Goal: Task Accomplishment & Management: Manage account settings

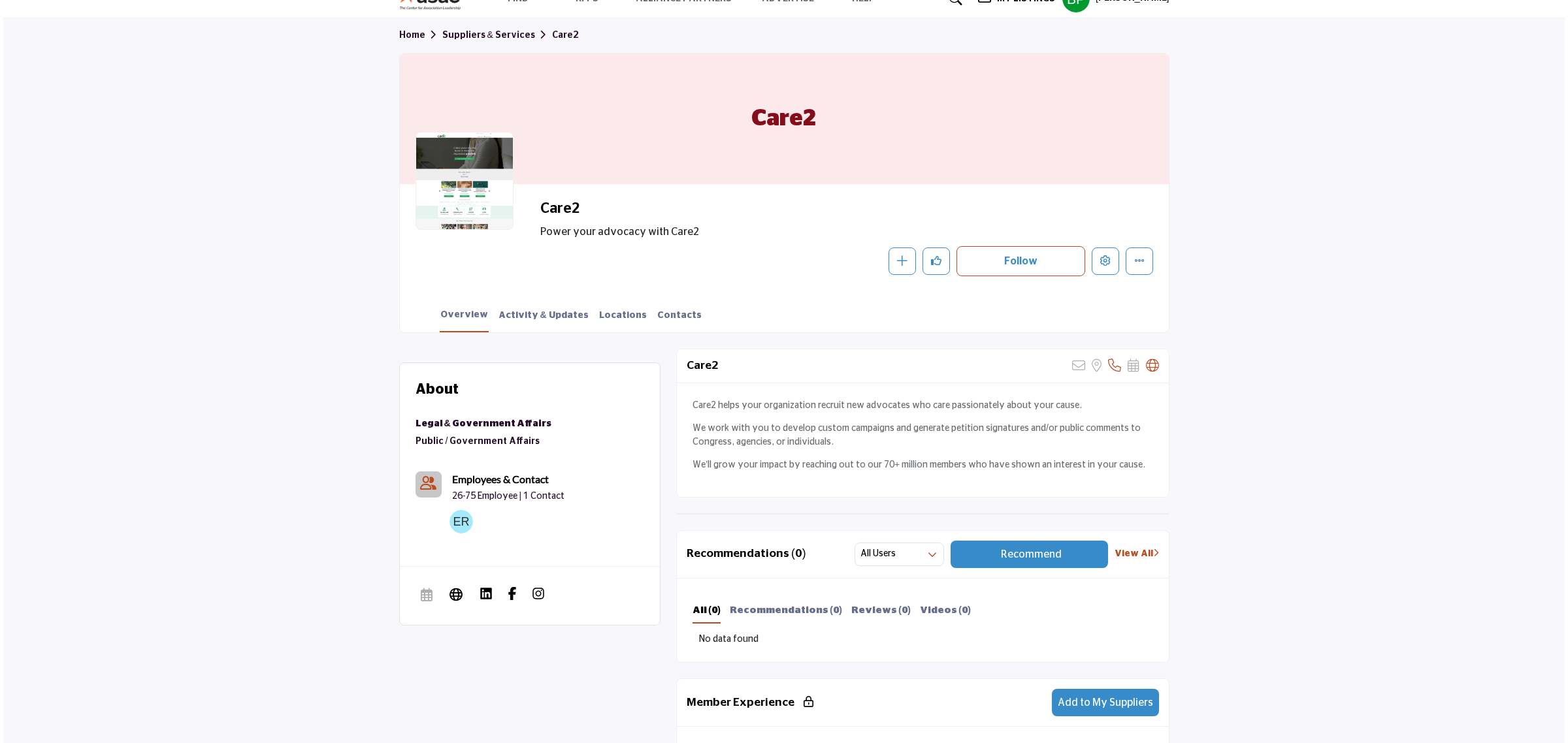
scroll to position [82, 0]
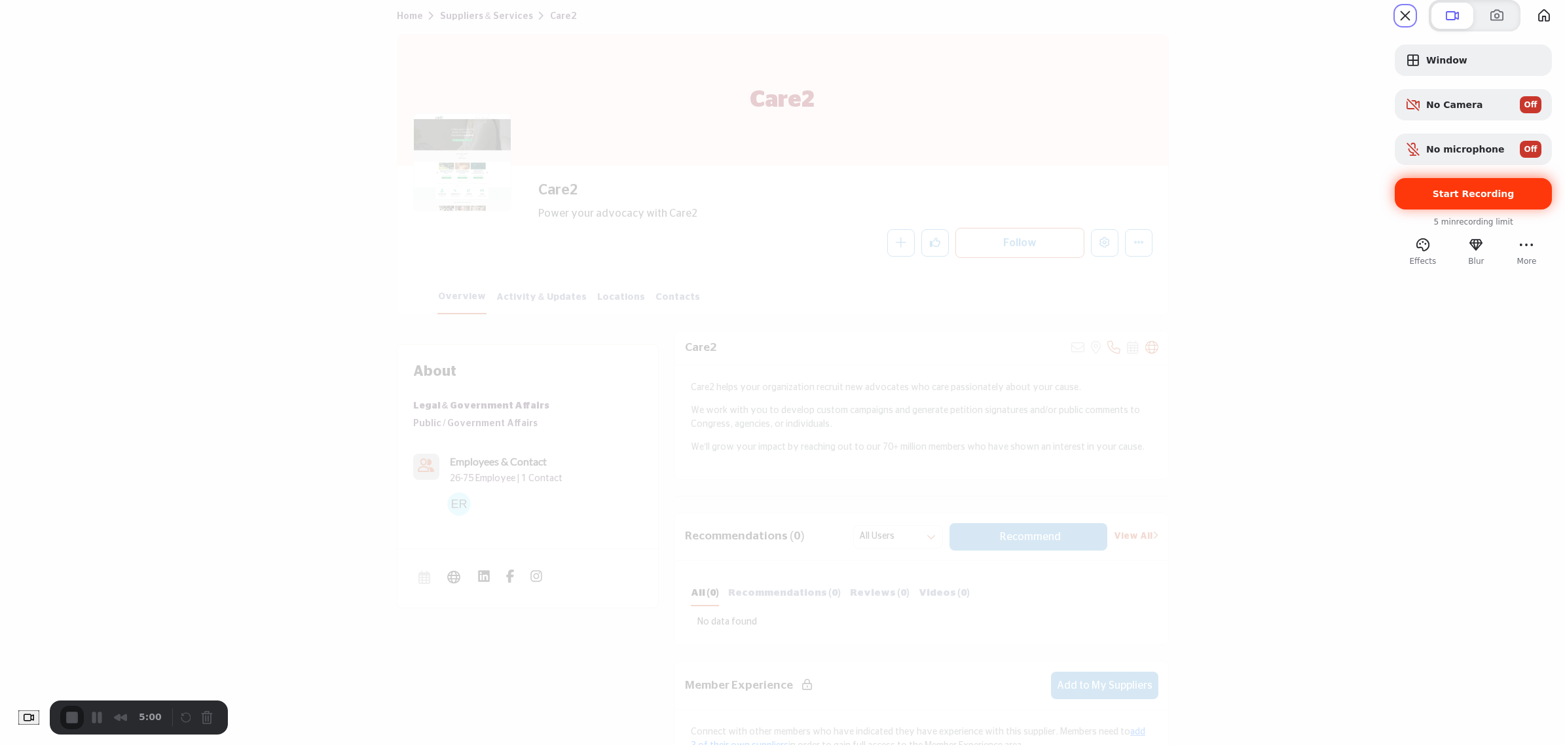
click at [1405, 199] on span "Start Recording" at bounding box center [1473, 194] width 136 height 10
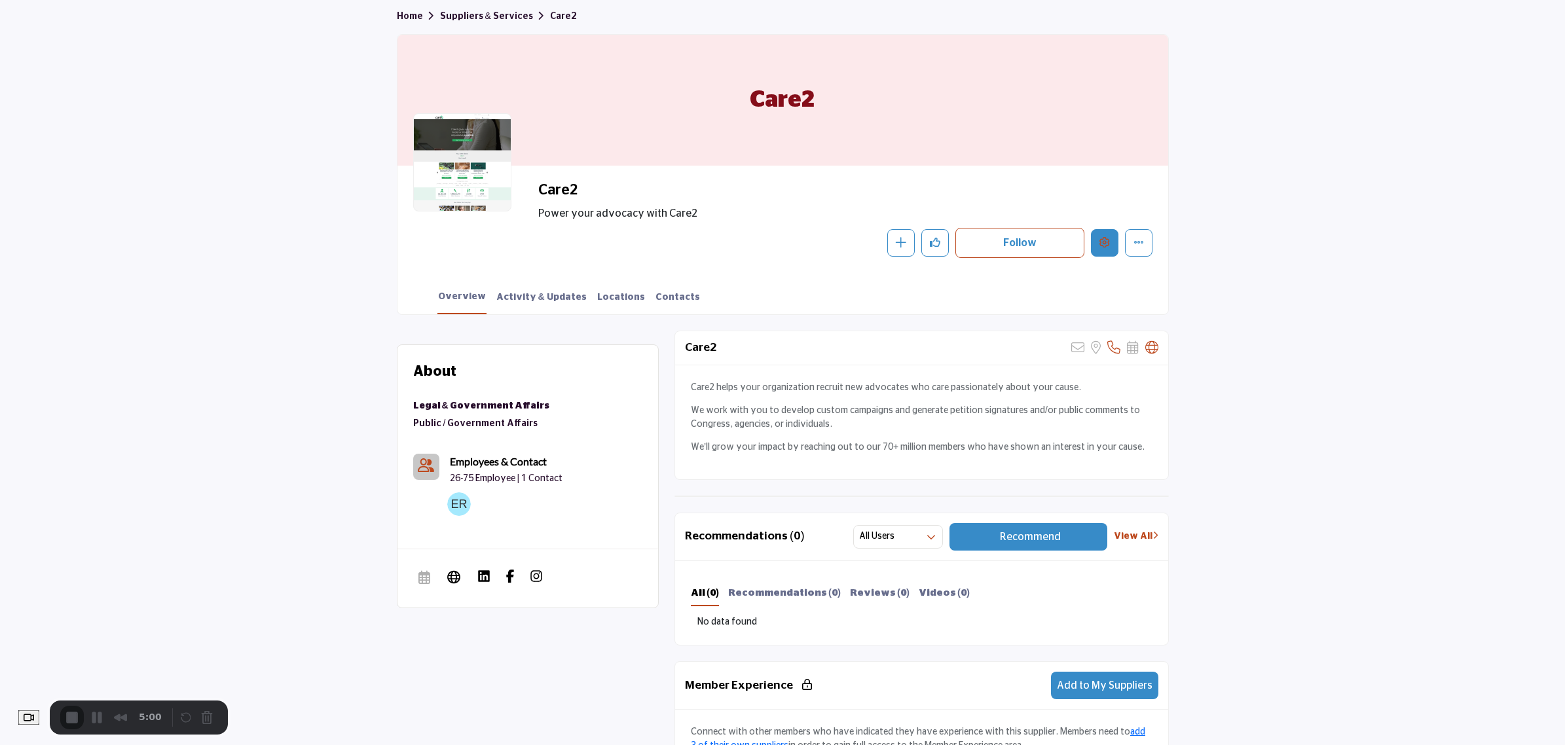
click at [1102, 240] on icon "Edit company" at bounding box center [1105, 242] width 10 height 10
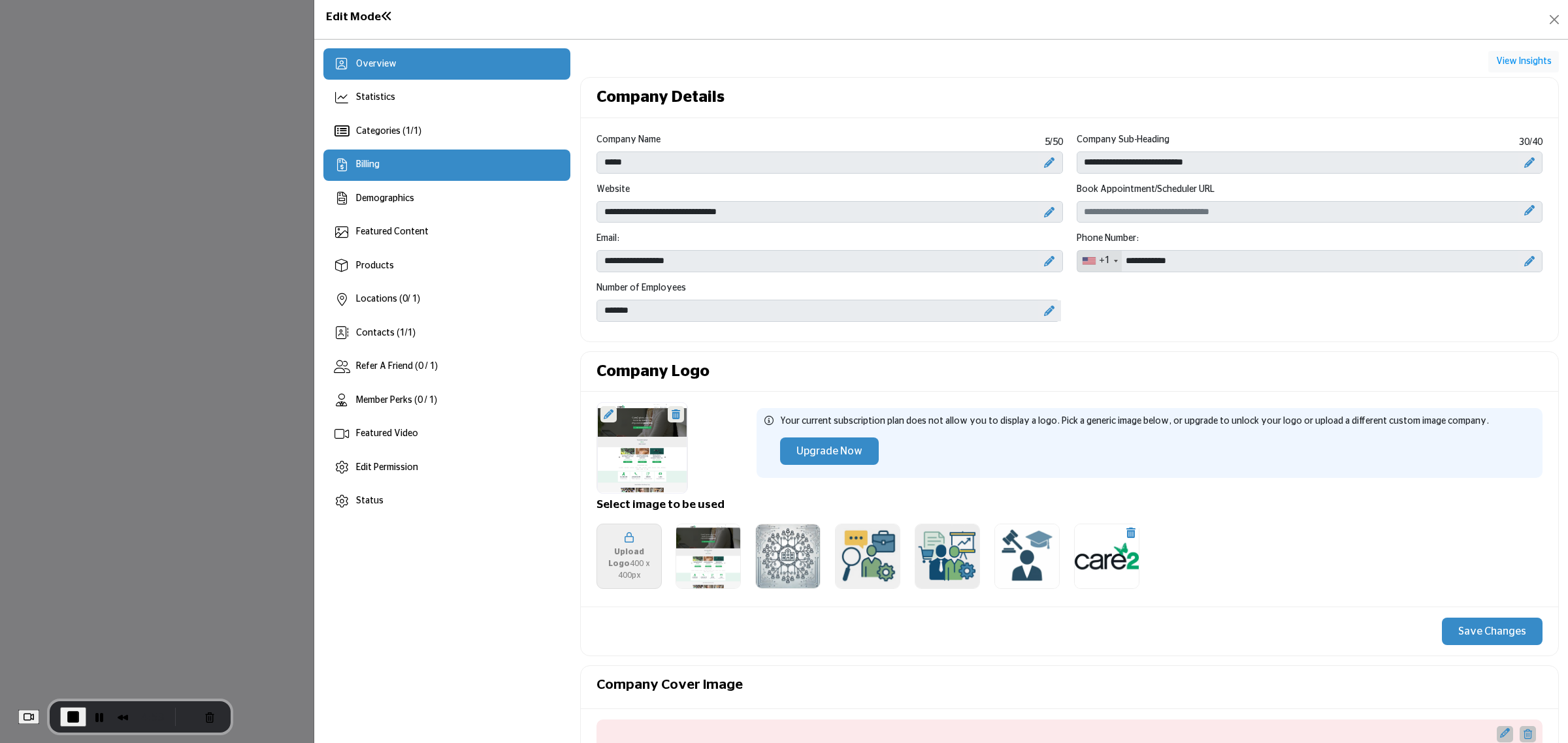
click at [402, 157] on div "Billing" at bounding box center [447, 165] width 247 height 31
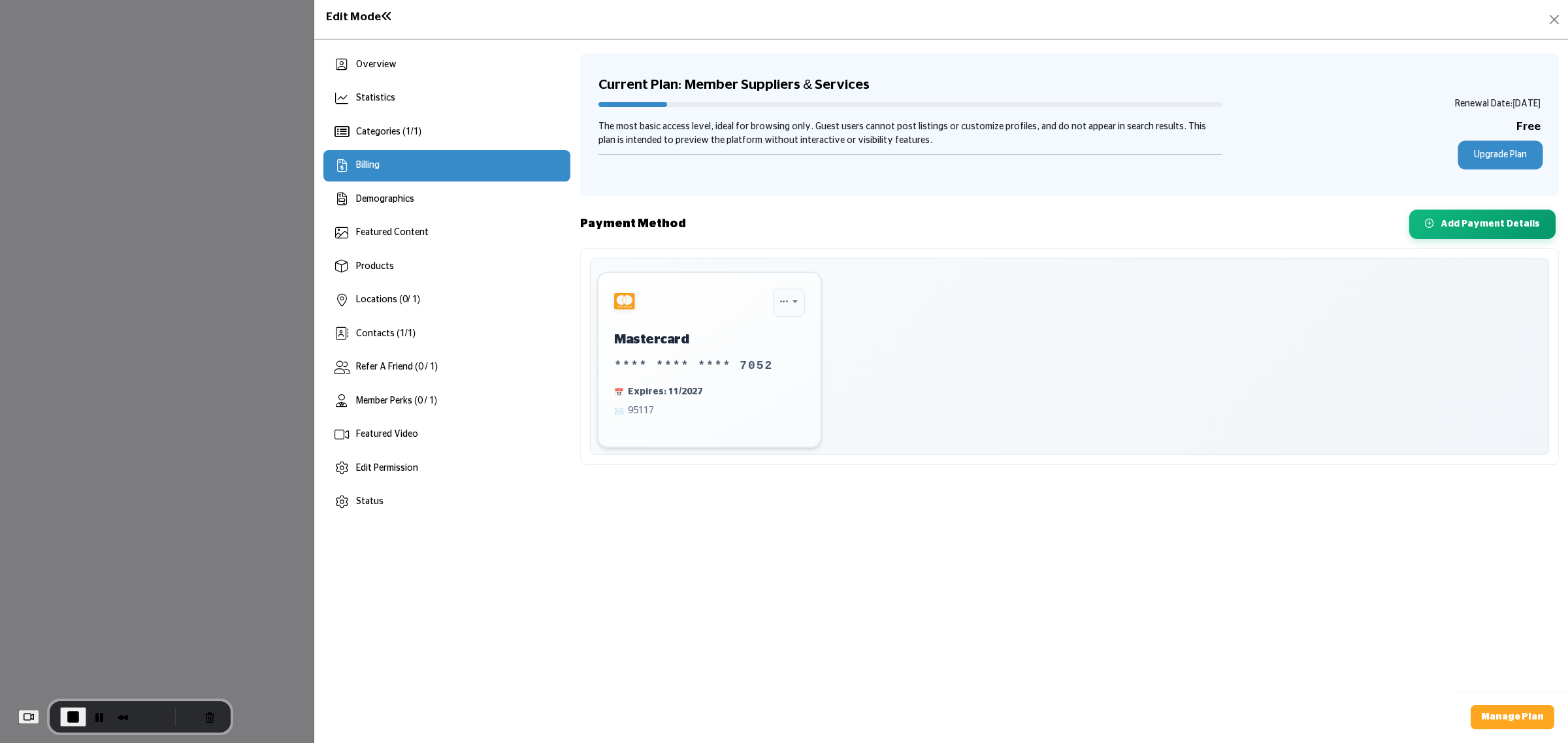
click at [1487, 155] on link "Upgrade Plan" at bounding box center [1500, 155] width 81 height 24
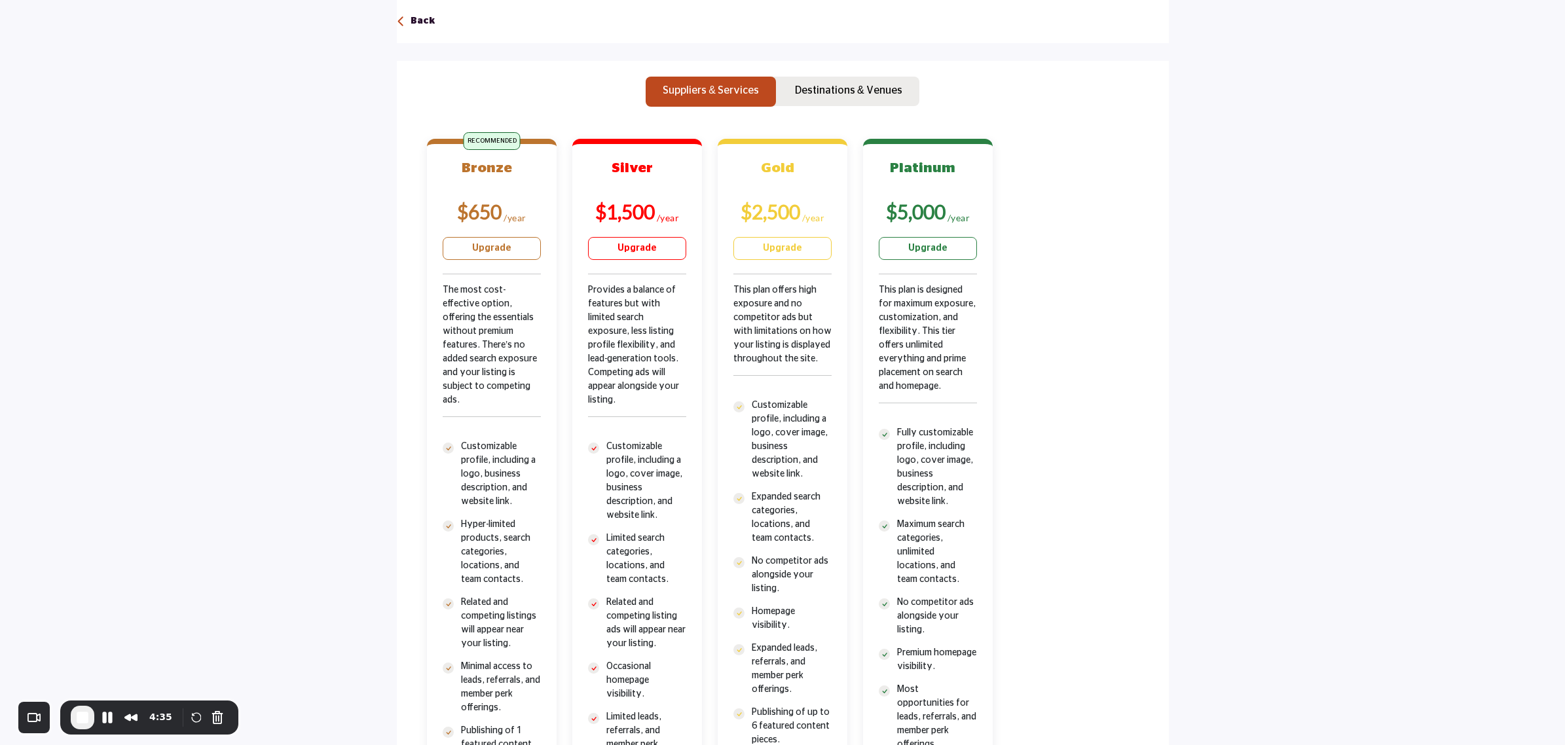
scroll to position [164, 0]
click at [844, 97] on p "Destinations & Venues" at bounding box center [848, 91] width 107 height 16
click at [717, 100] on button "Suppliers & Services" at bounding box center [711, 92] width 130 height 30
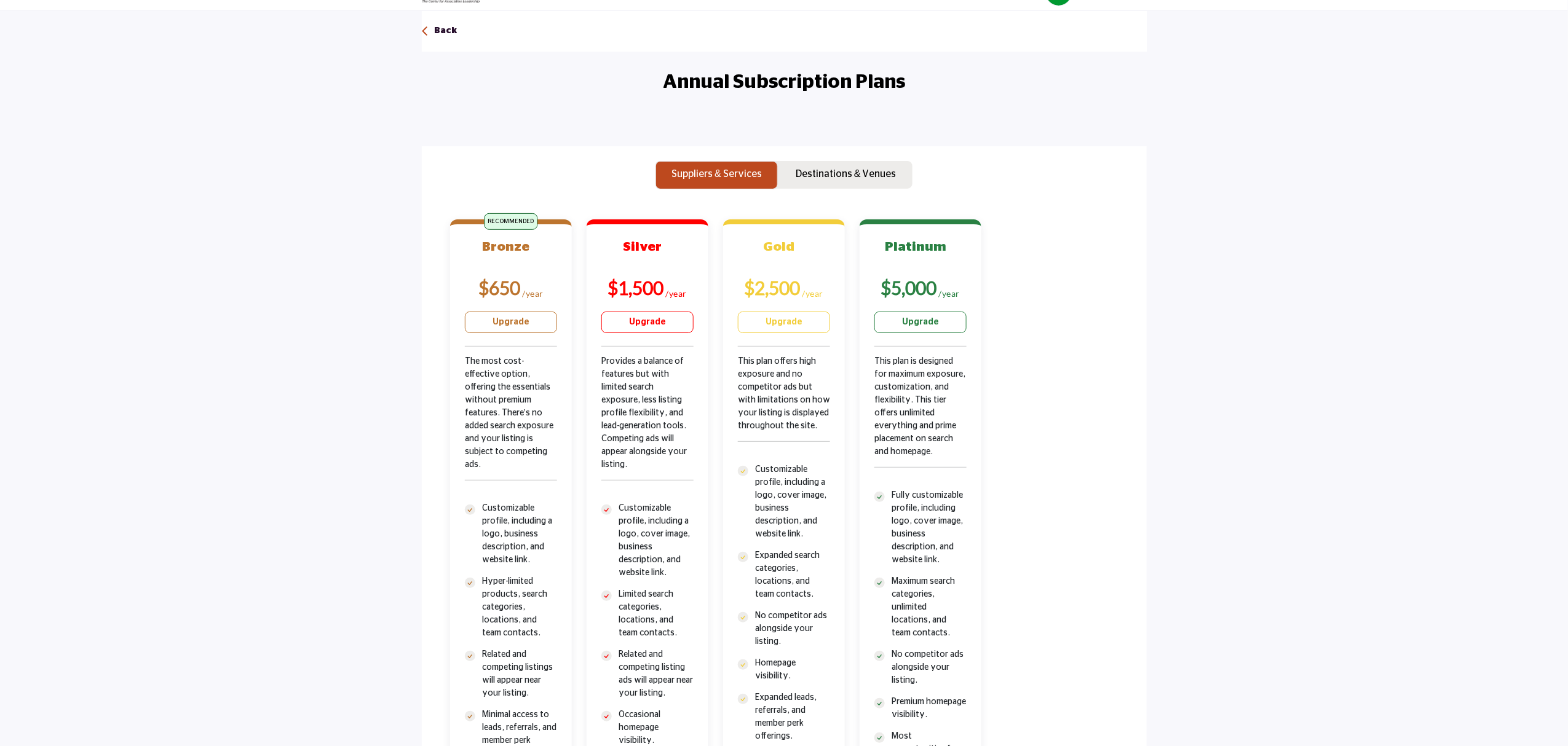
scroll to position [74, 0]
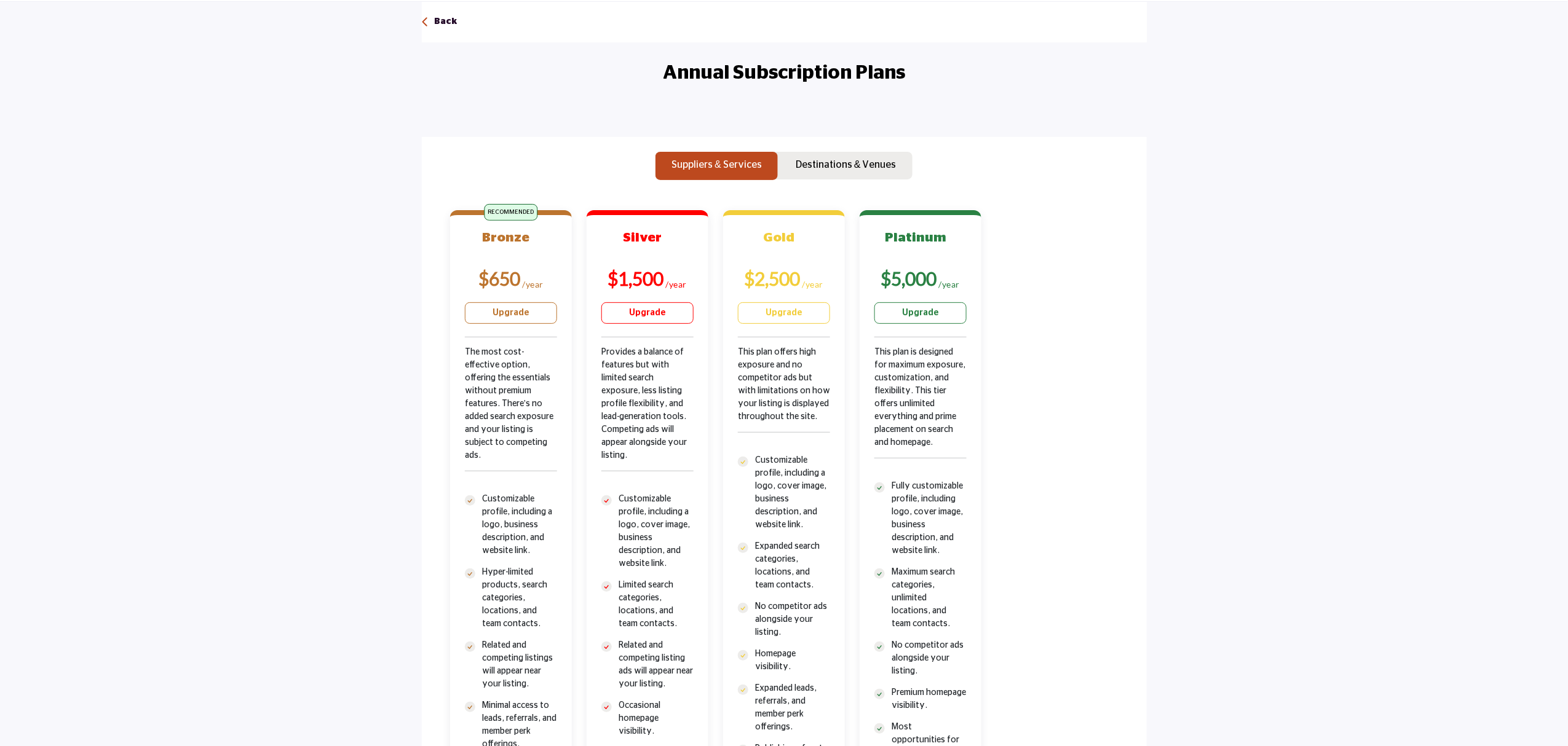
click at [177, 155] on section "Back Annual Subscription Plans Suppliers & Services Bronze" at bounding box center [784, 502] width 1568 height 1000
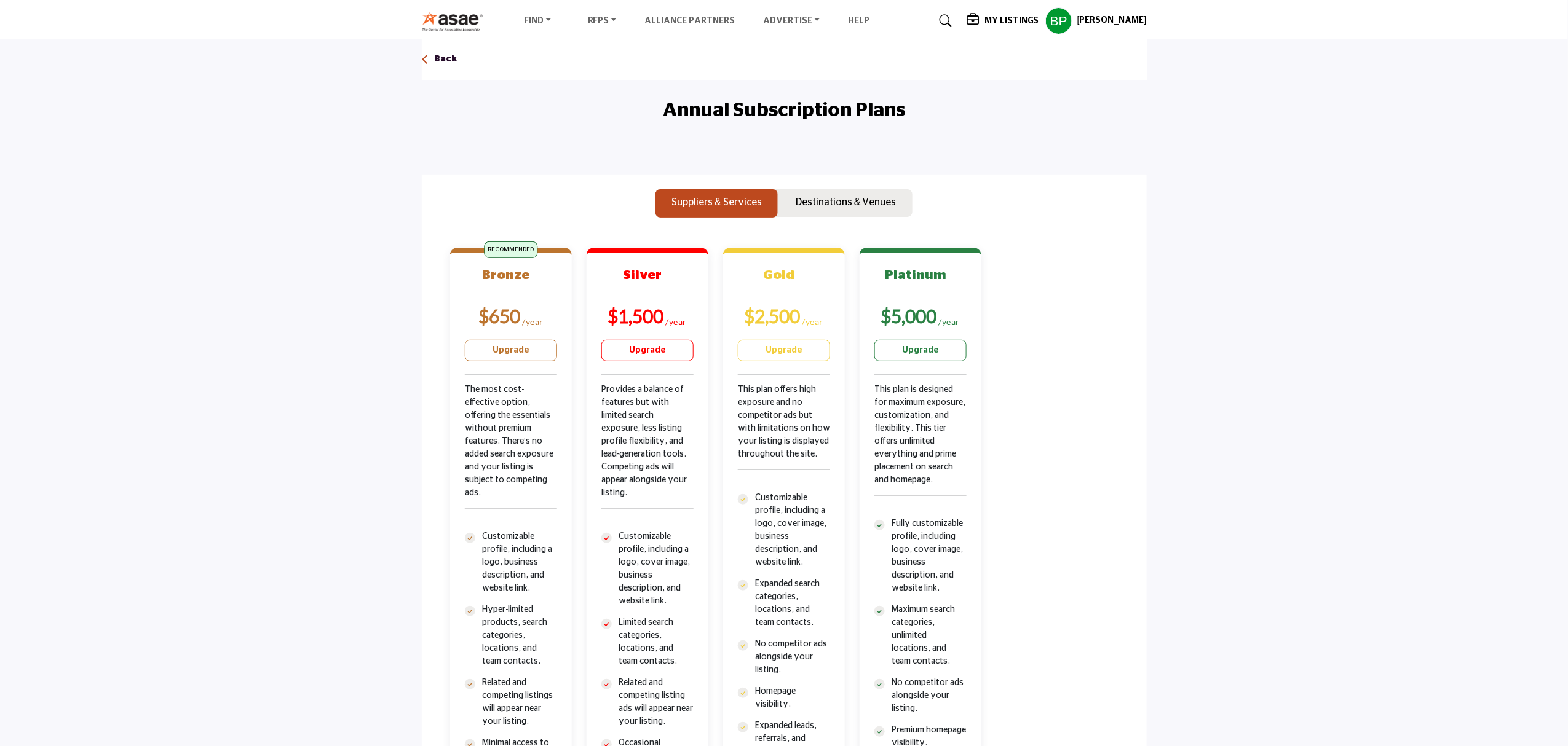
scroll to position [0, 0]
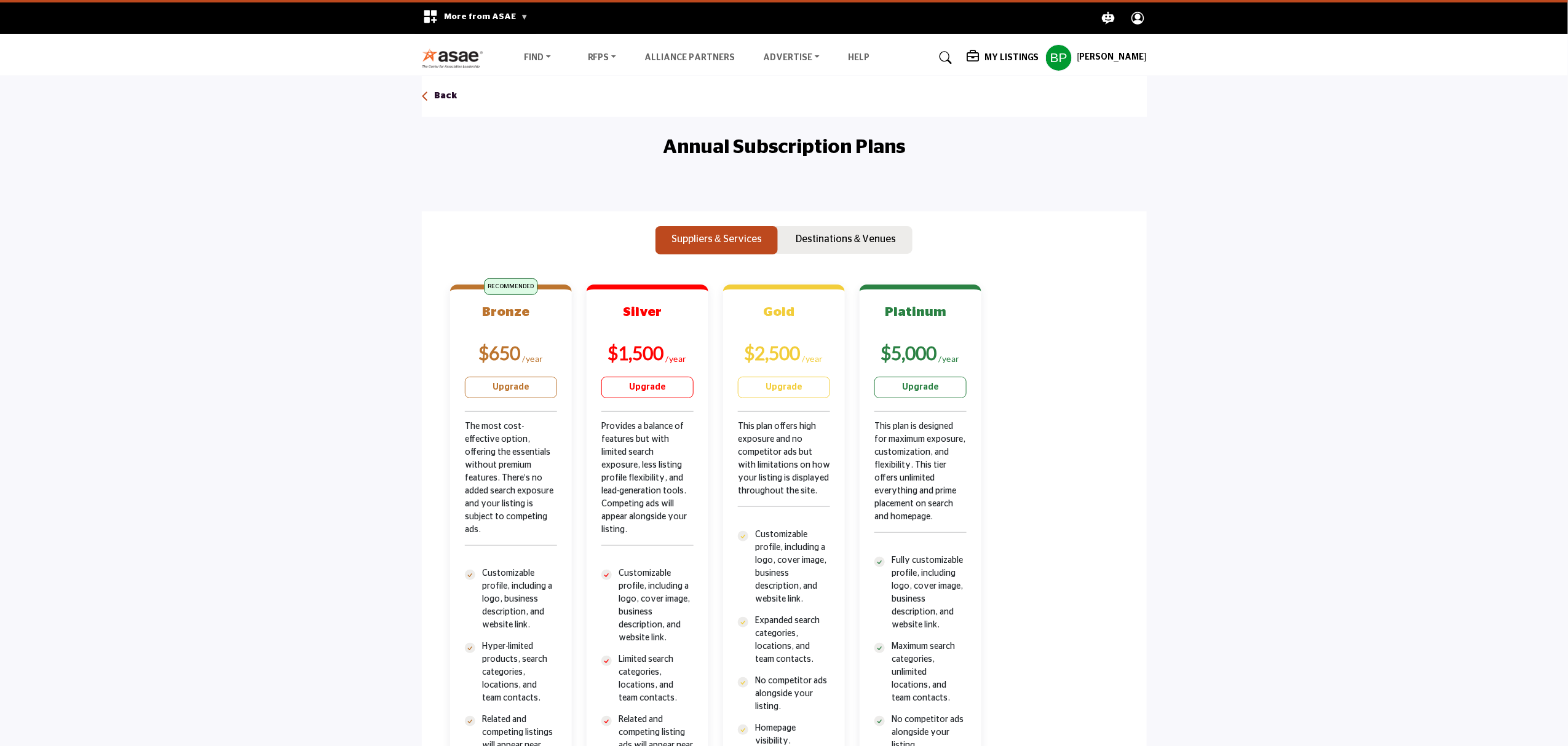
click at [1104, 53] on h5 "[PERSON_NAME]" at bounding box center [1112, 57] width 69 height 12
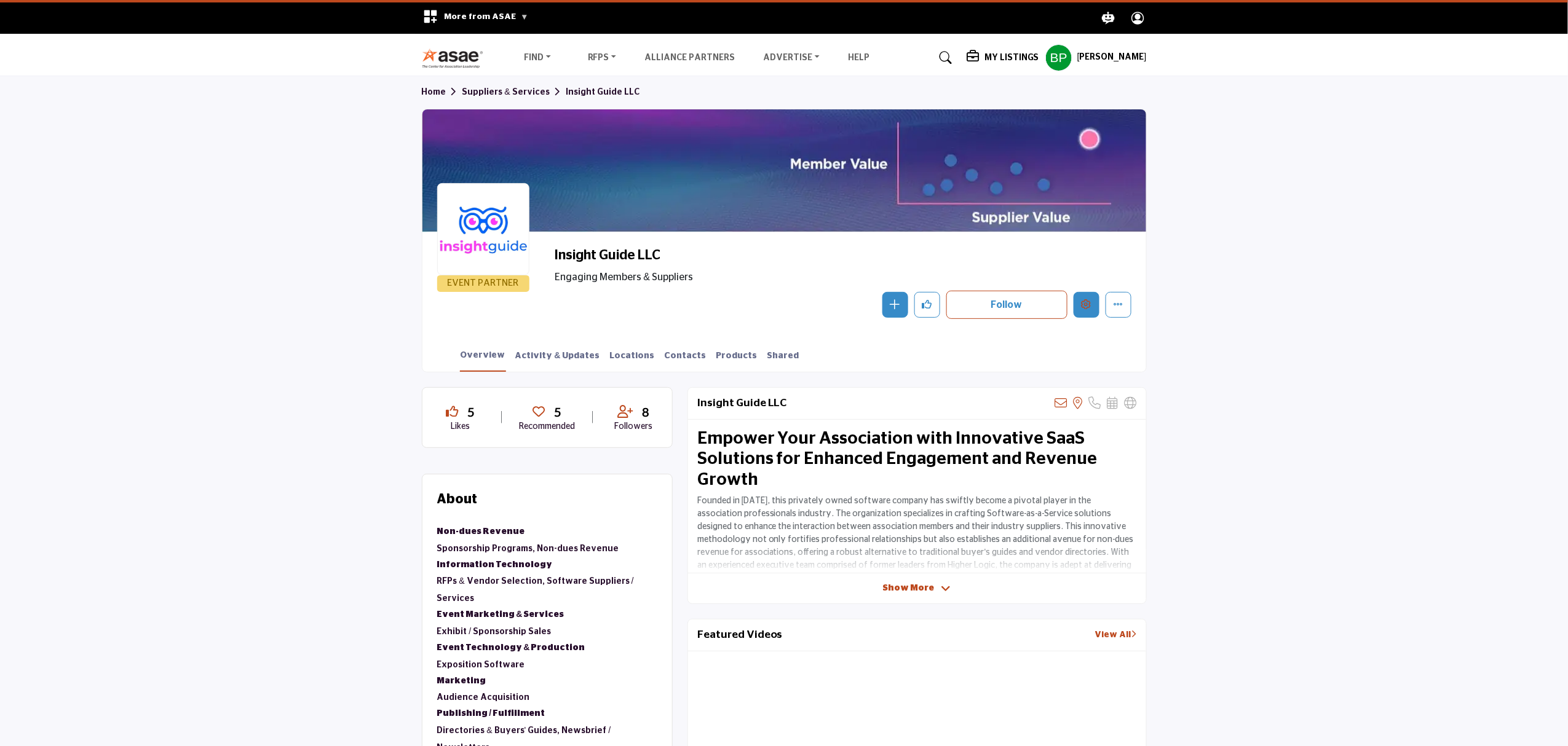
click at [1084, 297] on button "Edit company" at bounding box center [1086, 305] width 26 height 26
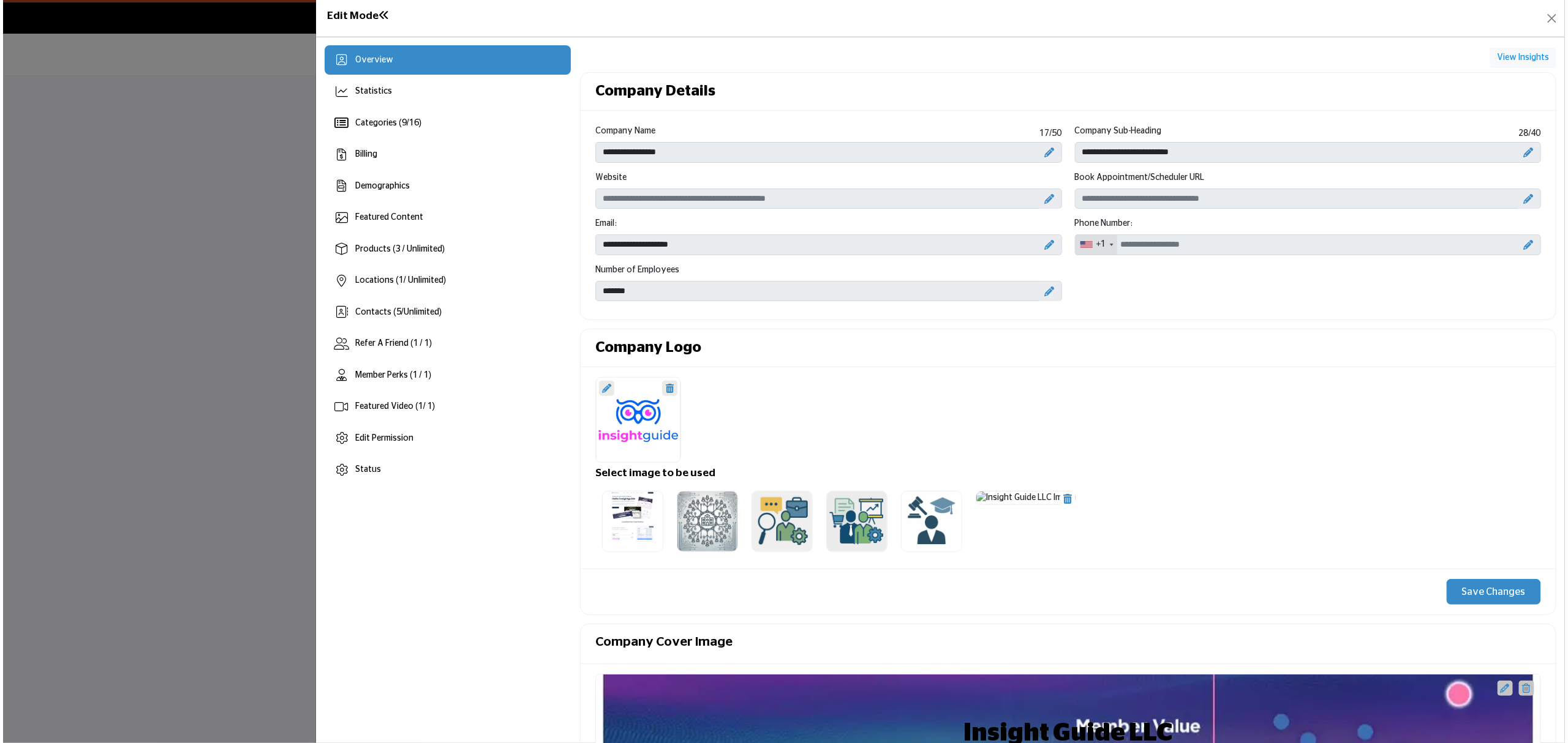
scroll to position [163, 0]
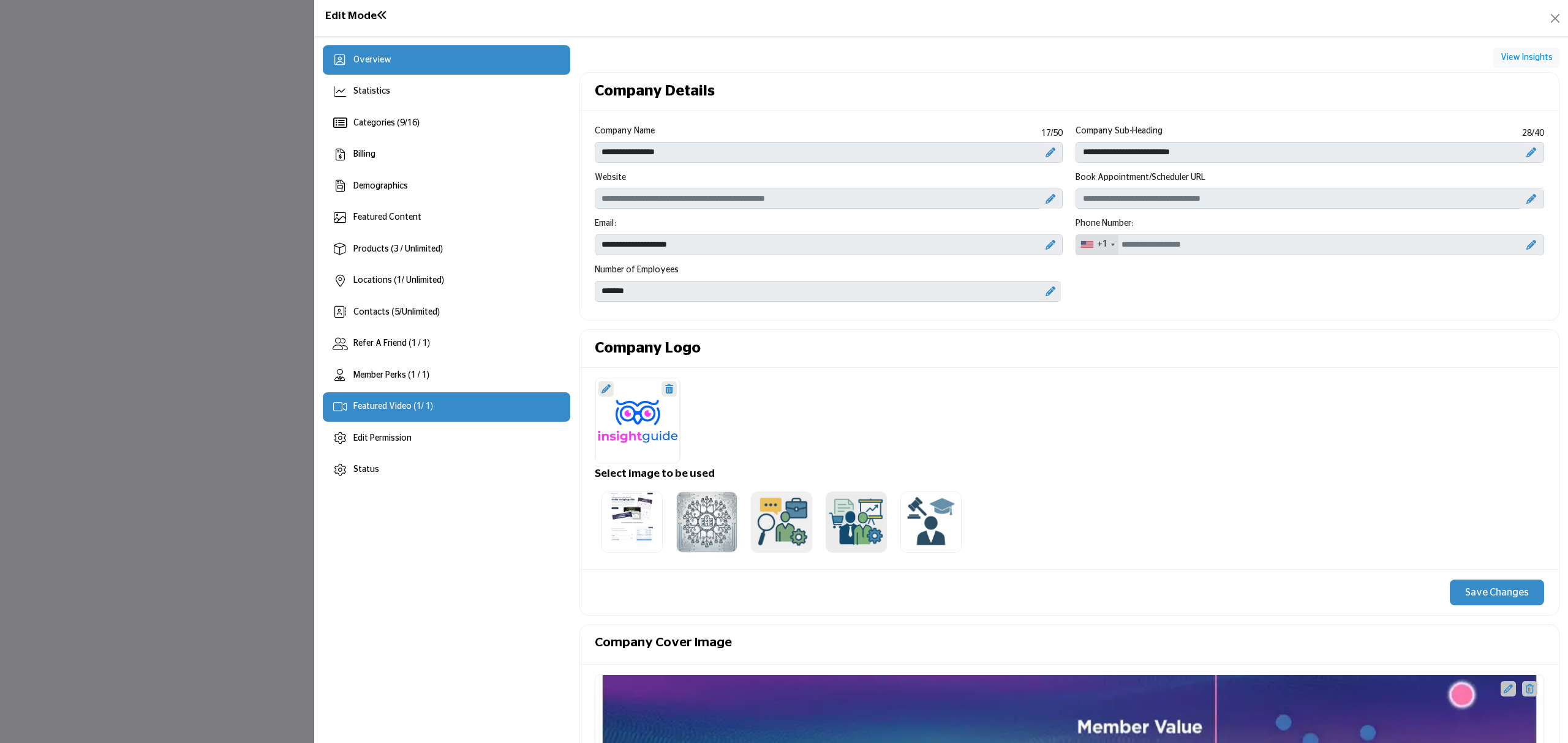
click at [428, 410] on span "Featured Video ( 1 / 1)" at bounding box center [393, 406] width 79 height 8
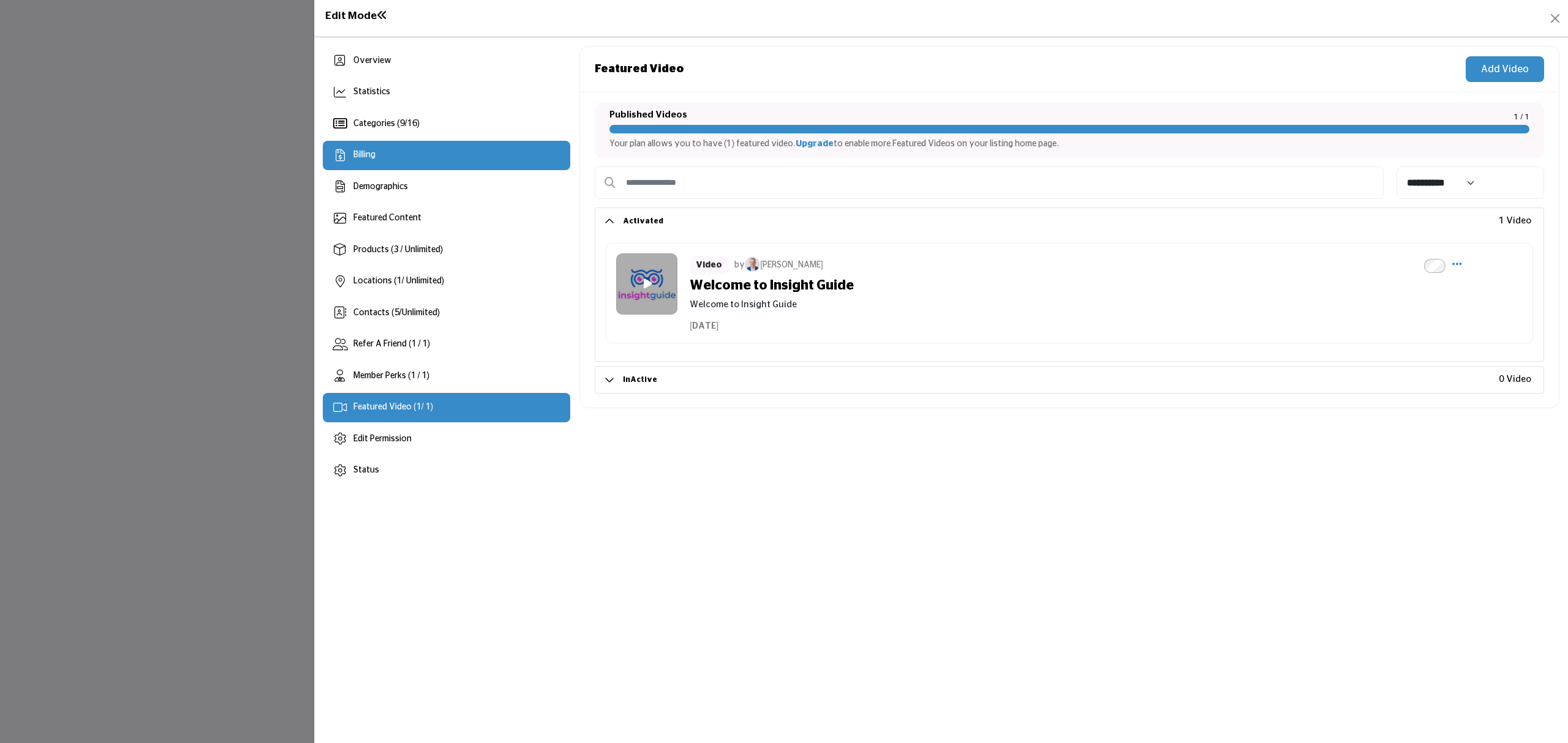
click at [422, 167] on div "Billing" at bounding box center [446, 155] width 248 height 29
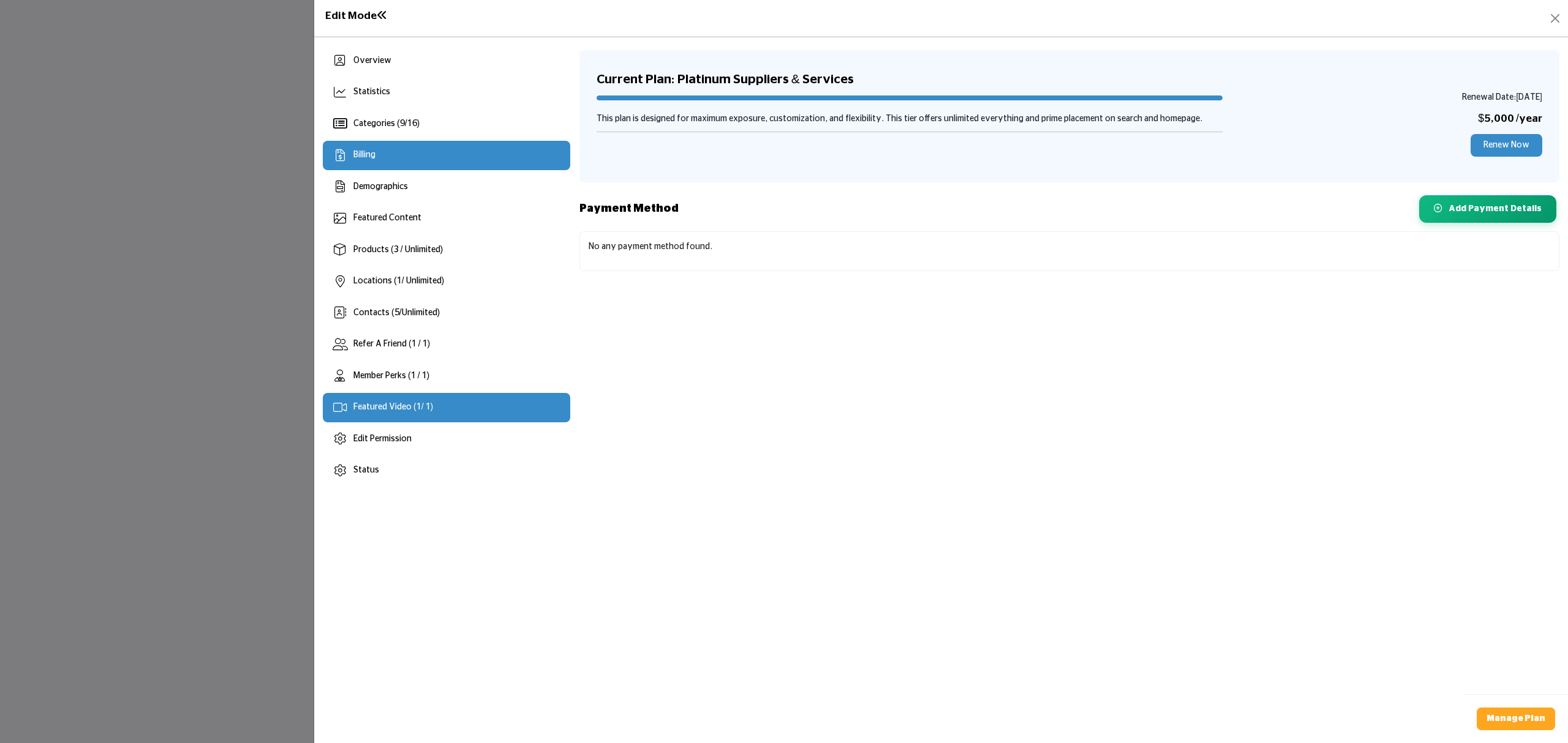
click at [412, 409] on span "Featured Video ( 1 / 1)" at bounding box center [393, 407] width 79 height 8
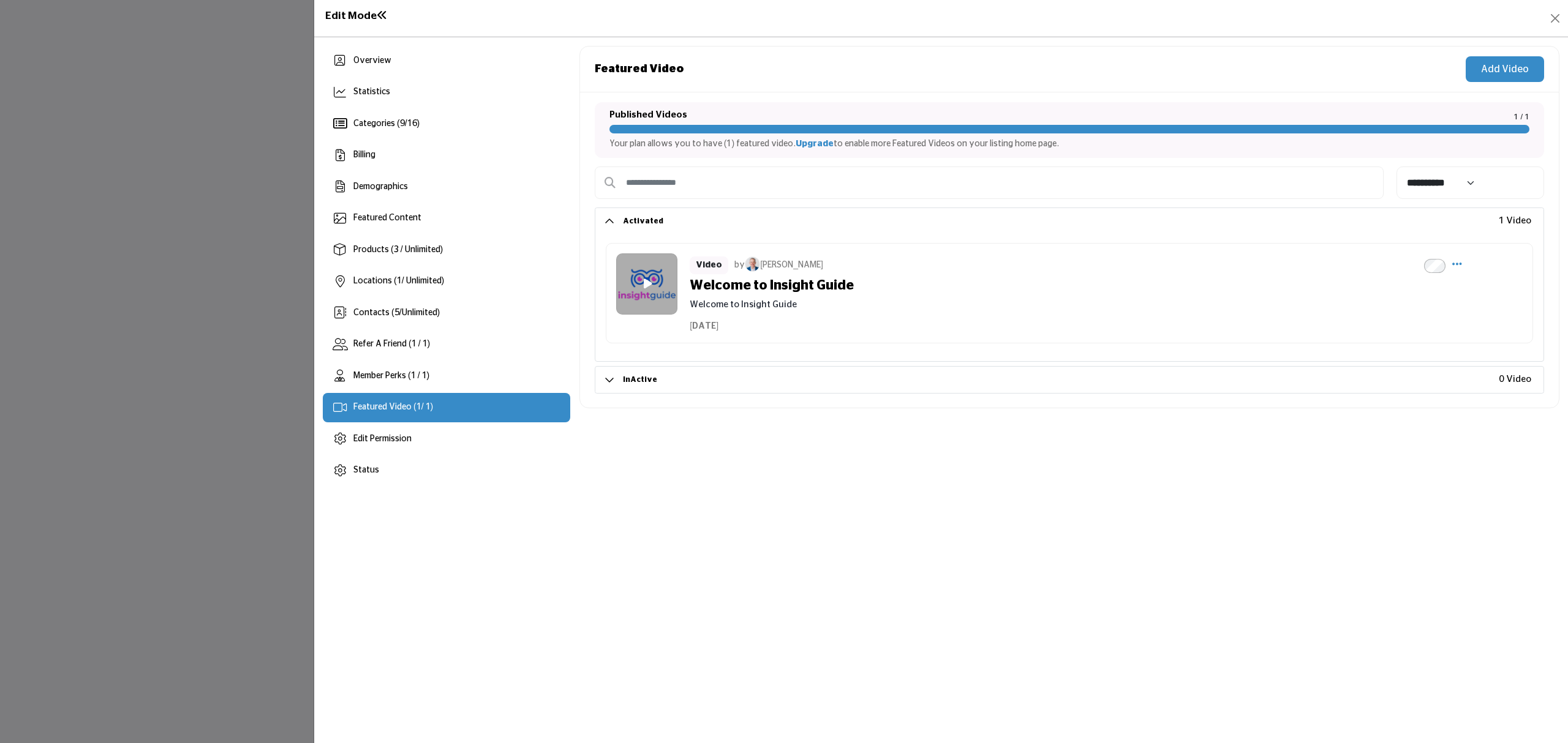
click at [930, 60] on div "Featured Video Add Video" at bounding box center [1069, 69] width 979 height 46
click at [429, 150] on div "Billing" at bounding box center [446, 155] width 248 height 29
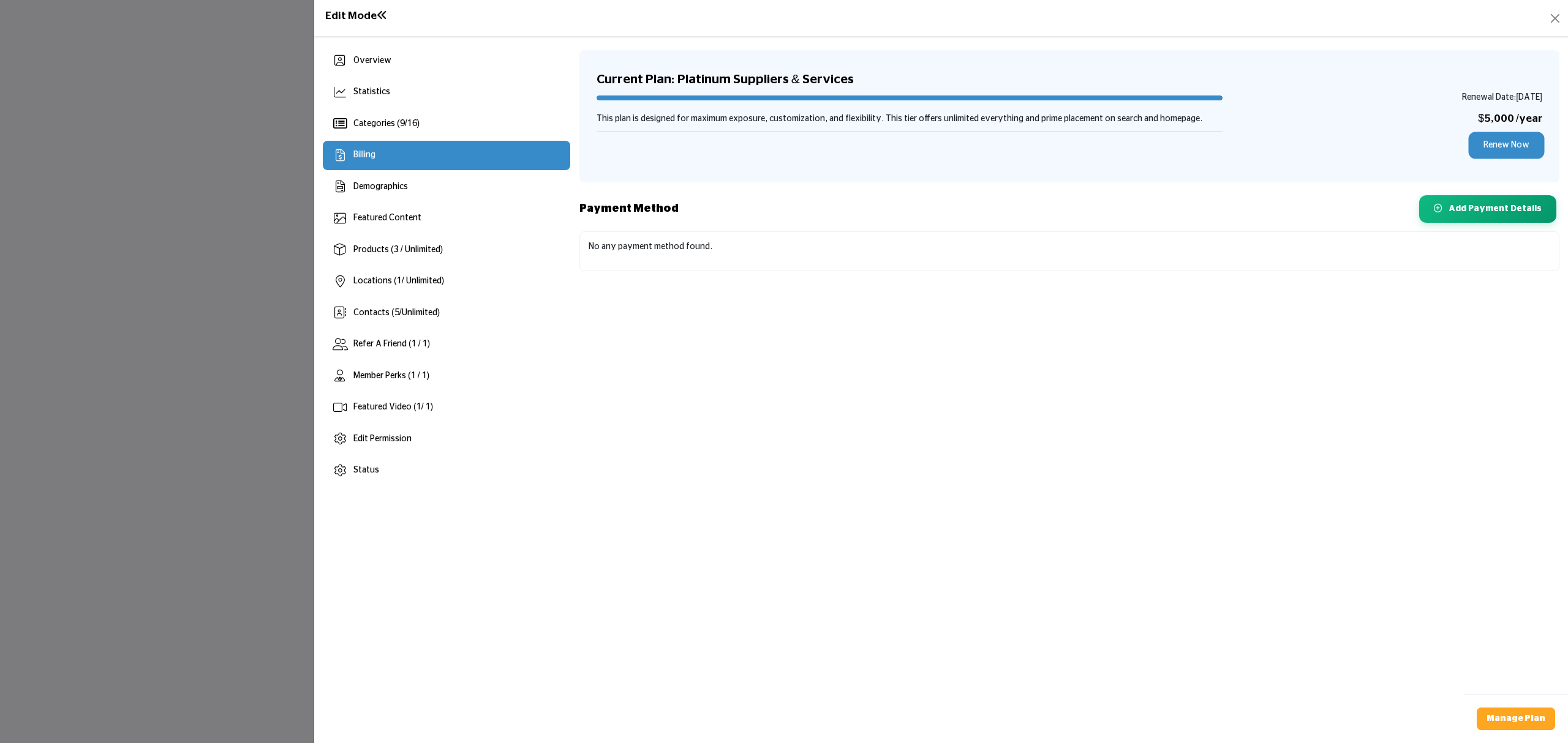
click at [1515, 148] on link "Renew Now" at bounding box center [1505, 145] width 72 height 22
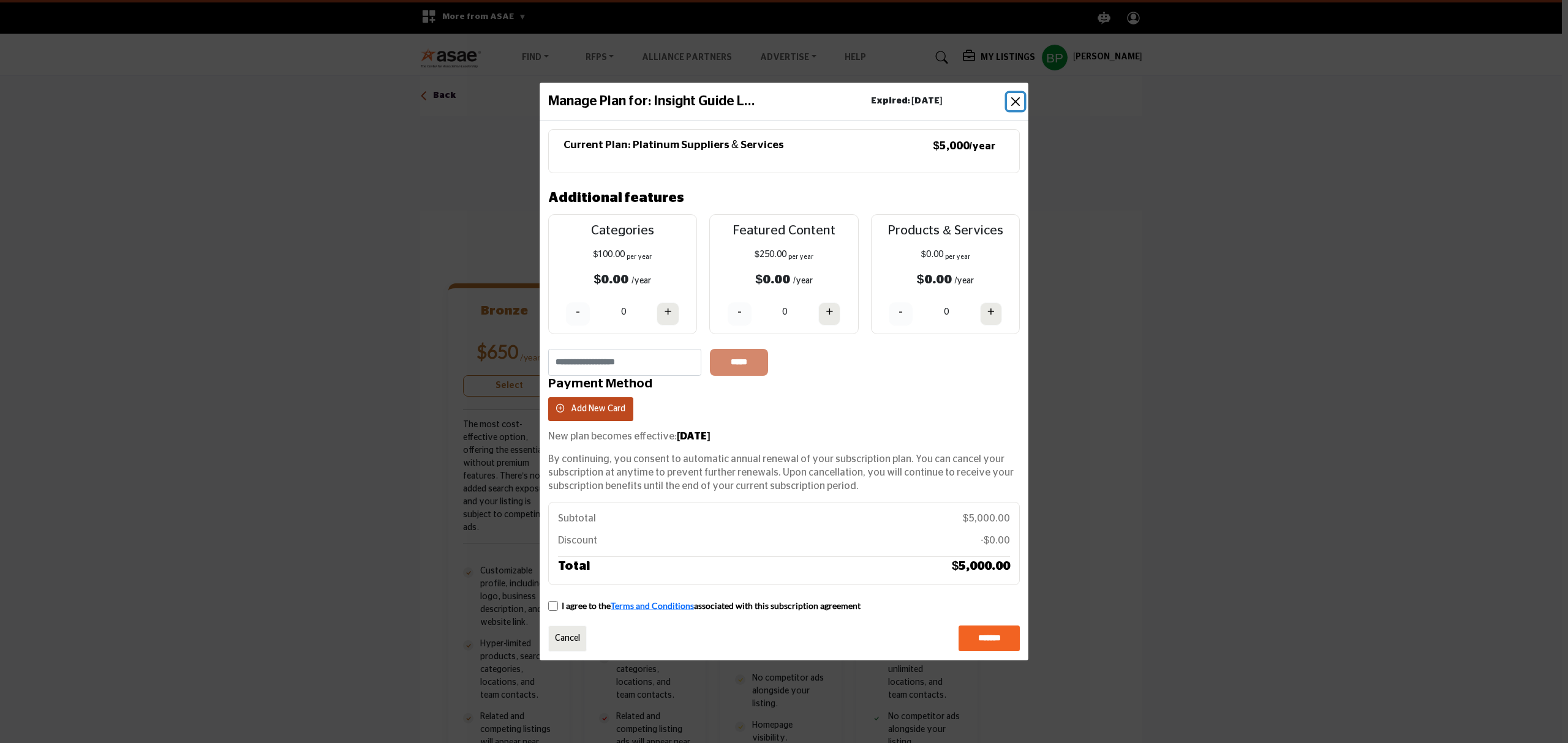
click at [1015, 101] on button "Close" at bounding box center [1015, 102] width 17 height 17
click at [1020, 101] on button "Close" at bounding box center [1015, 102] width 17 height 17
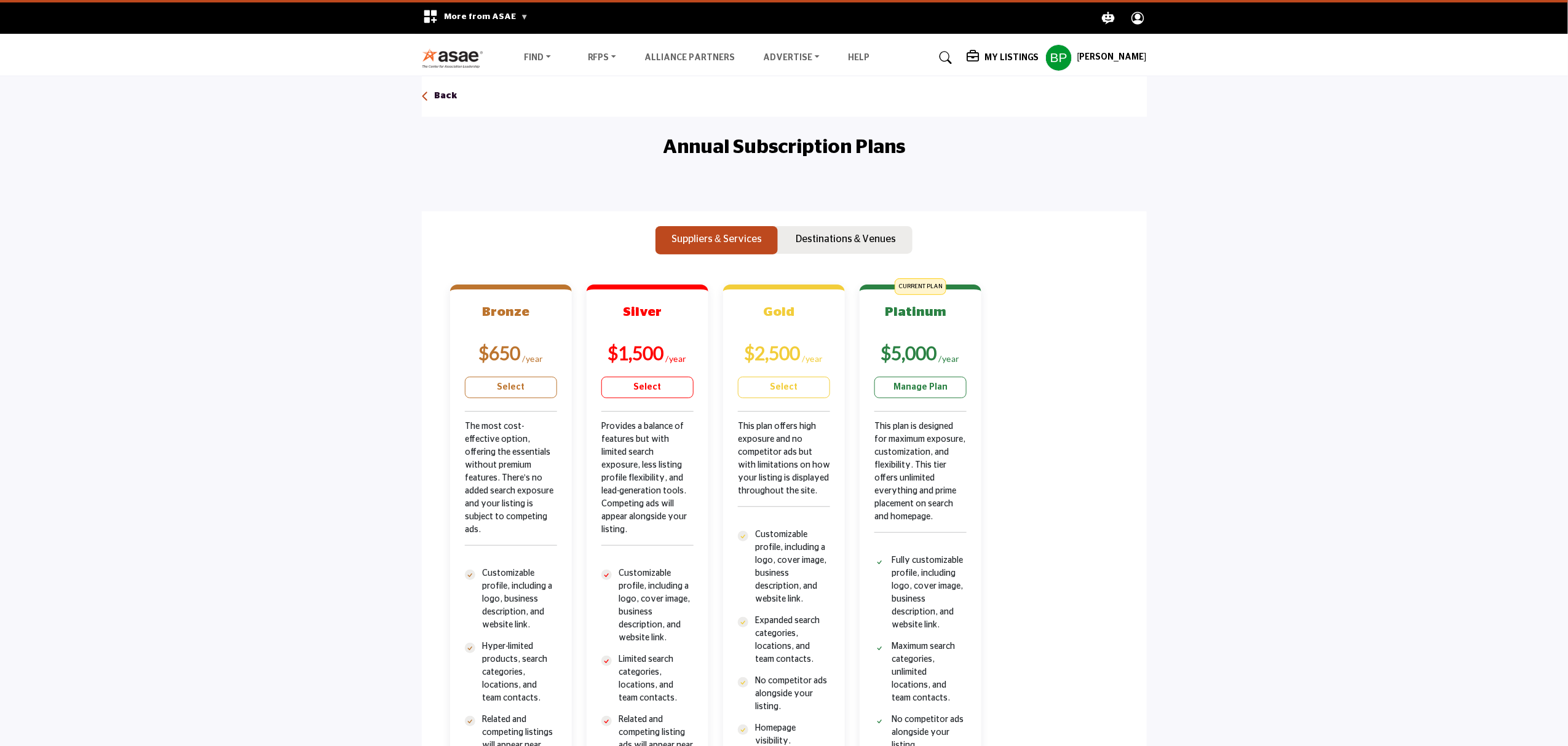
click at [433, 92] on div "Back" at bounding box center [439, 97] width 37 height 23
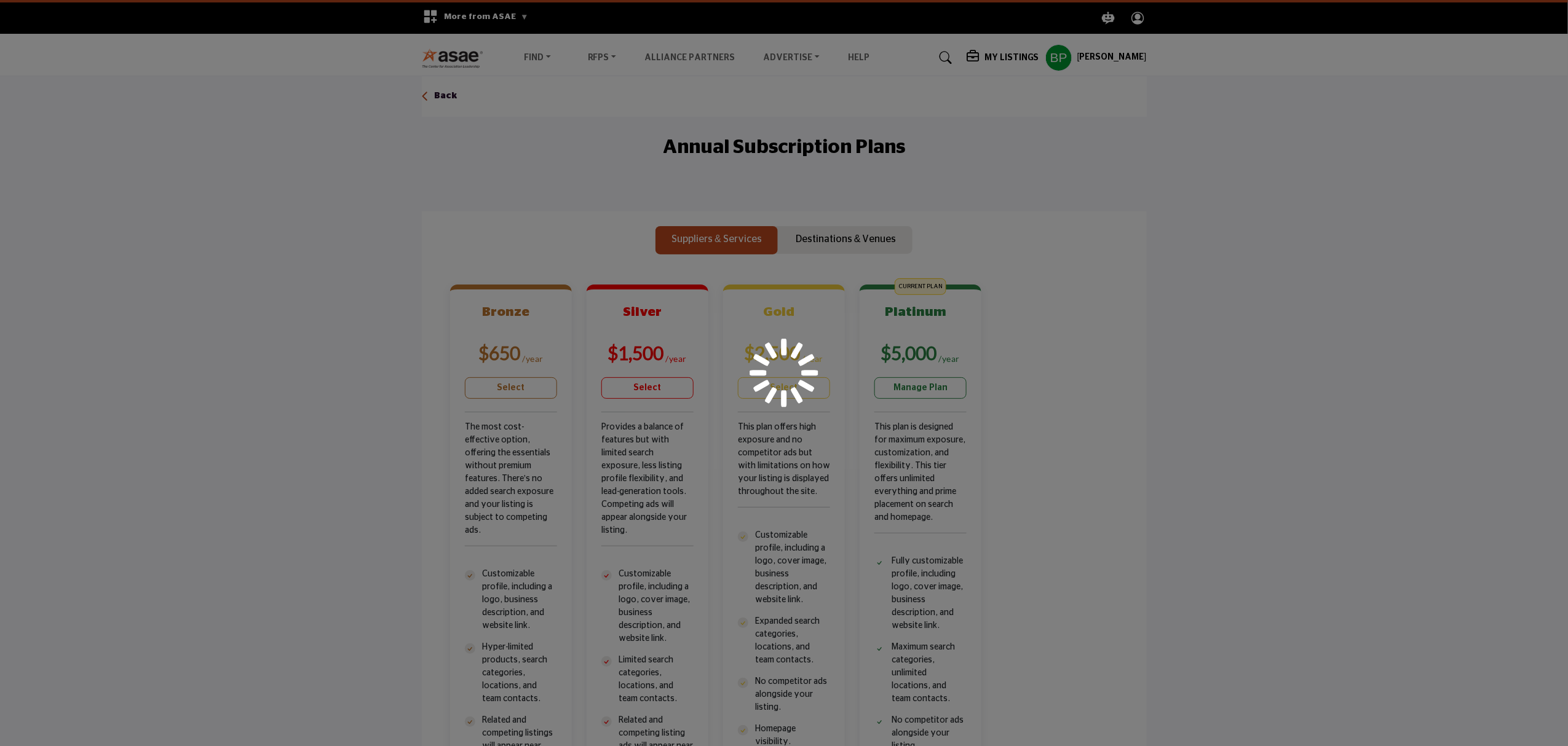
click at [437, 92] on div at bounding box center [784, 373] width 1568 height 746
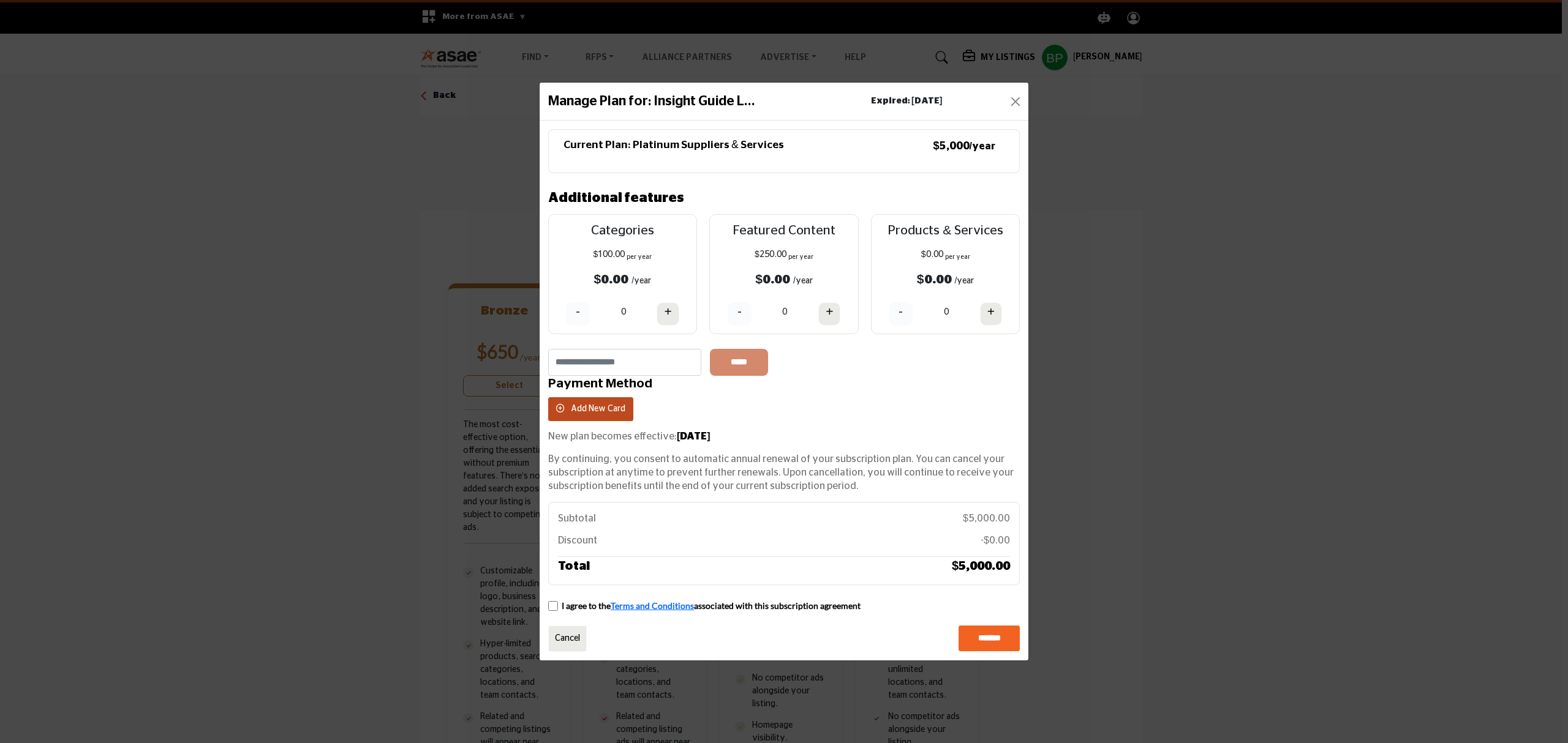
click at [439, 96] on div "Manage Plan for: Insight Guide L... Expired: [DATE] Current Plan: Platinum Supp…" at bounding box center [784, 371] width 1568 height 743
click at [1007, 98] on button "Close" at bounding box center [1015, 102] width 17 height 17
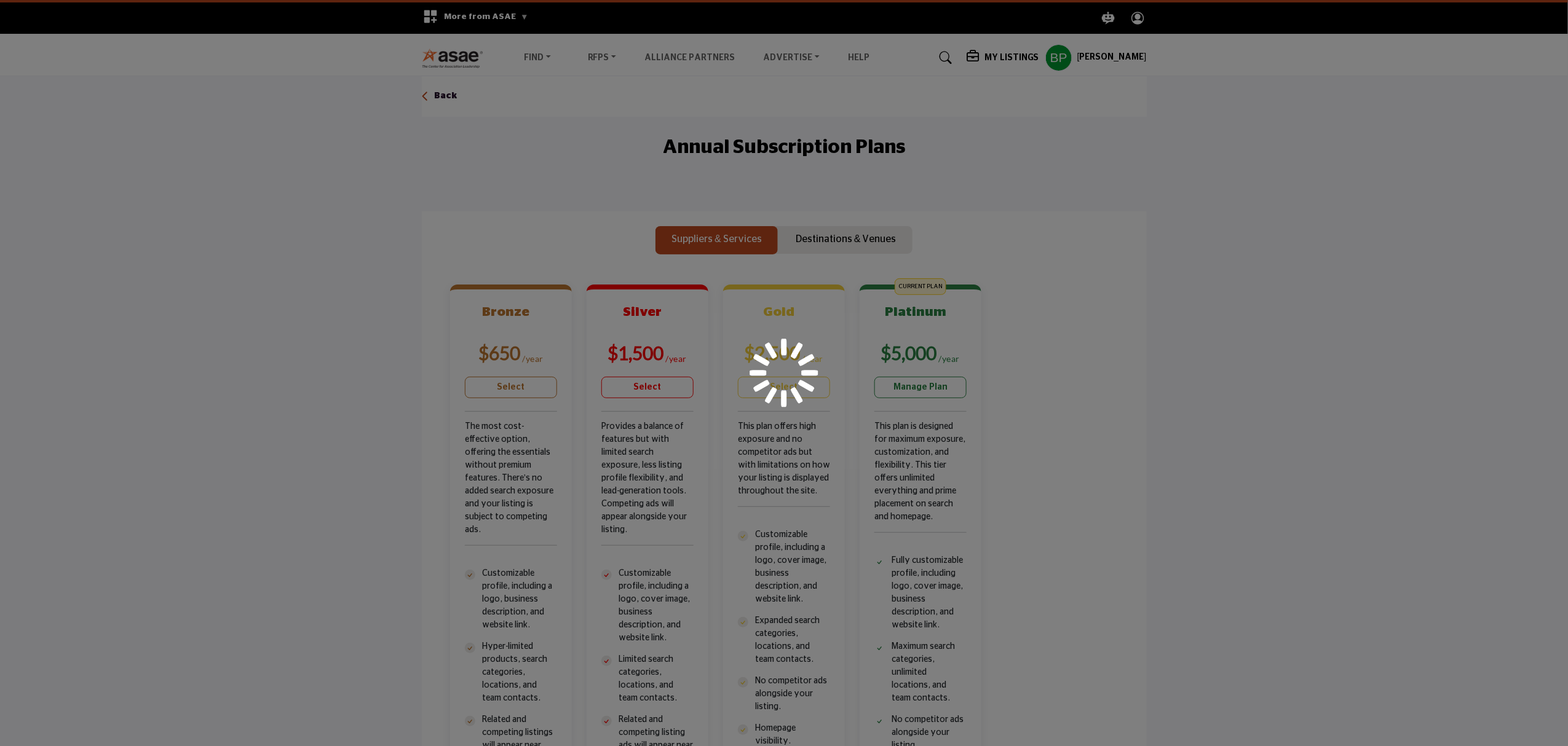
click at [434, 94] on div at bounding box center [784, 373] width 1568 height 746
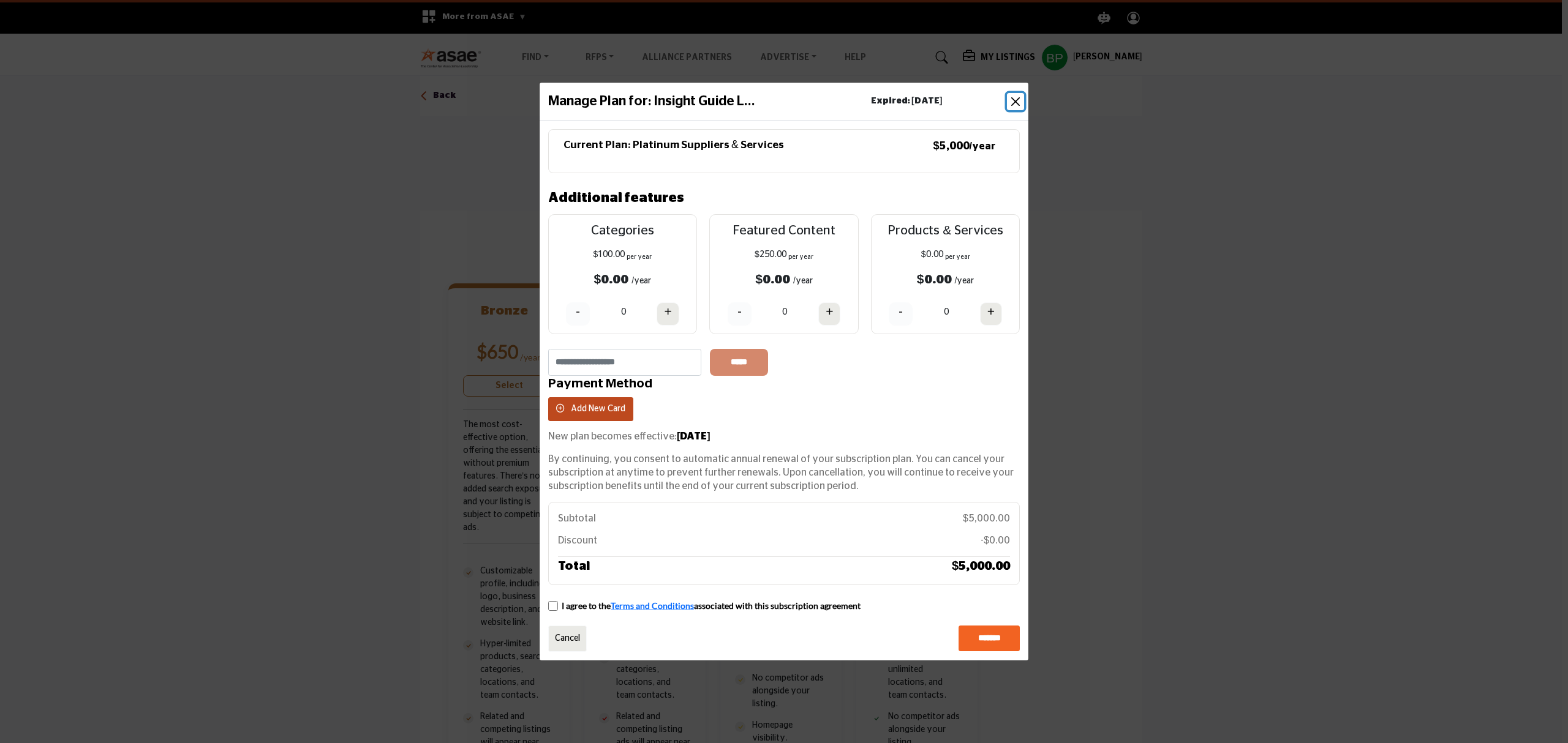
click at [1019, 99] on button "Close" at bounding box center [1015, 102] width 17 height 17
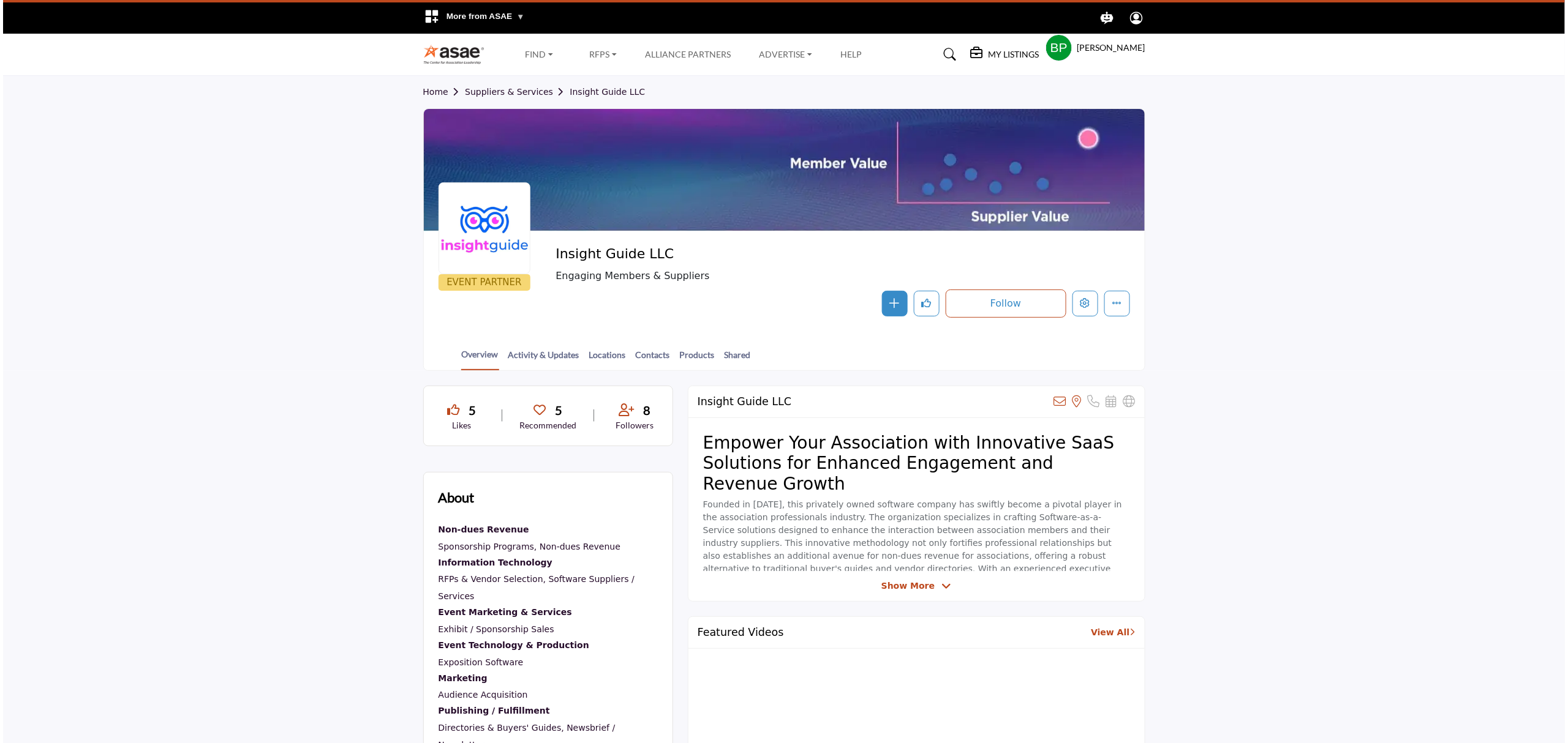
scroll to position [163, 0]
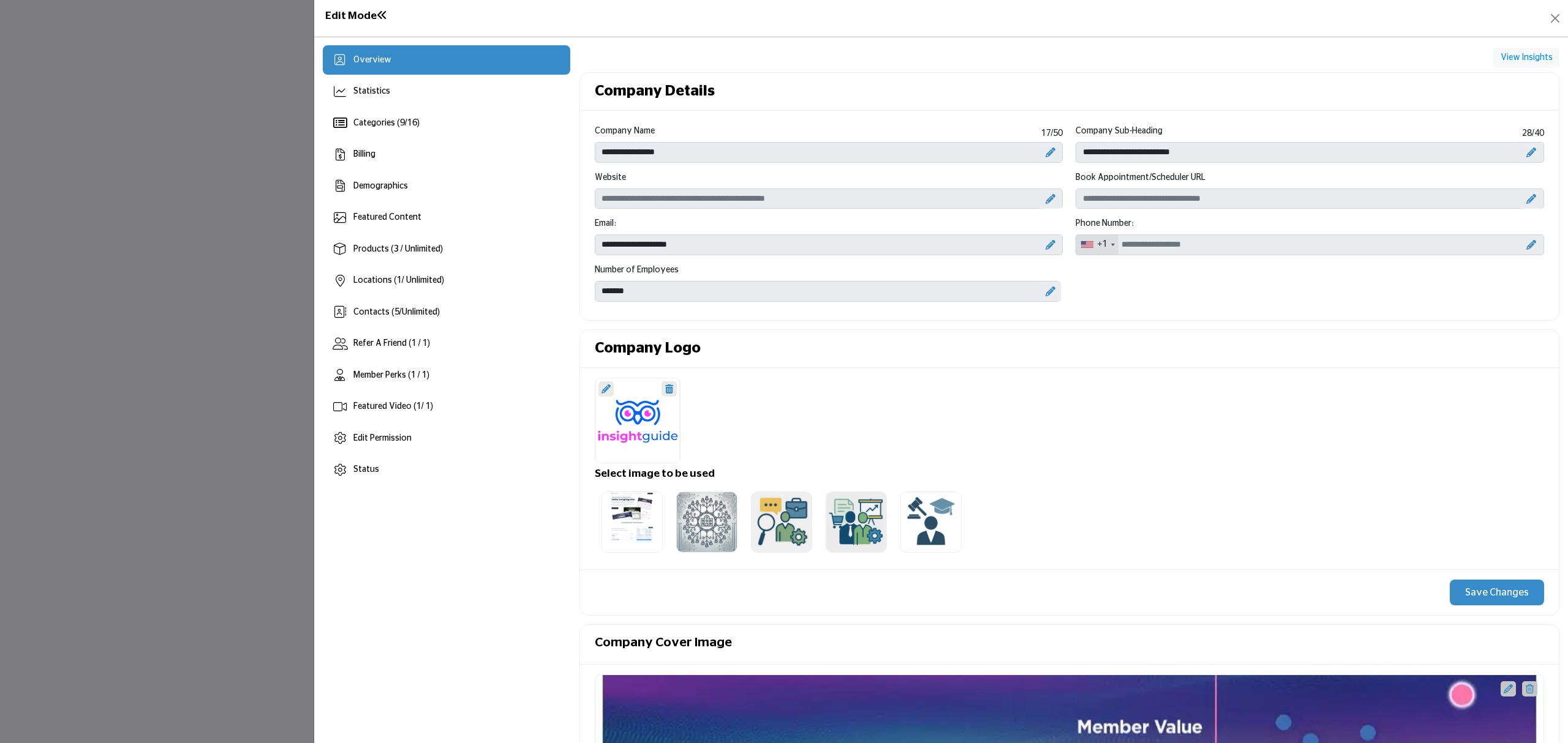
click at [904, 8] on div "Edit Mode" at bounding box center [941, 18] width 1236 height 19
click at [426, 416] on div "Featured Video ( 1 / 1)" at bounding box center [446, 407] width 248 height 29
